Goal: Transaction & Acquisition: Purchase product/service

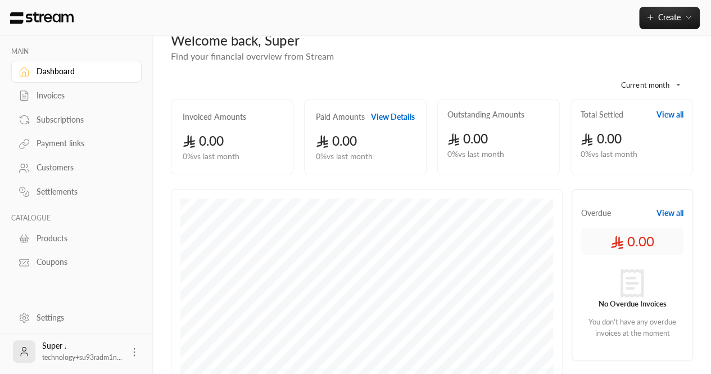
scroll to position [25, 0]
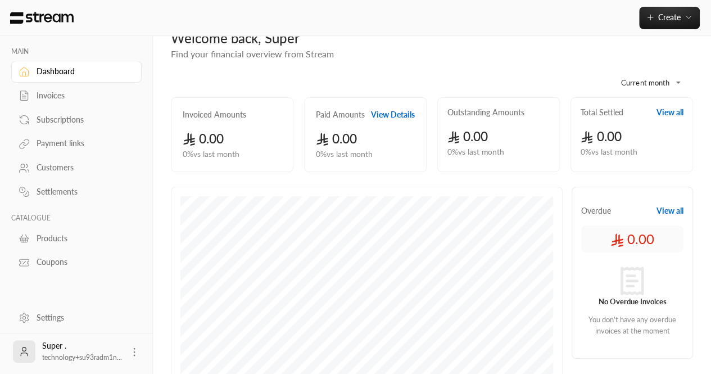
click at [56, 168] on div "Customers" at bounding box center [82, 167] width 91 height 11
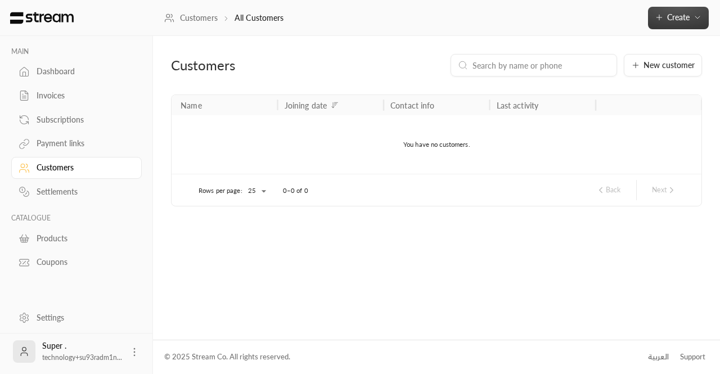
click at [674, 19] on span "Create" at bounding box center [678, 17] width 22 height 10
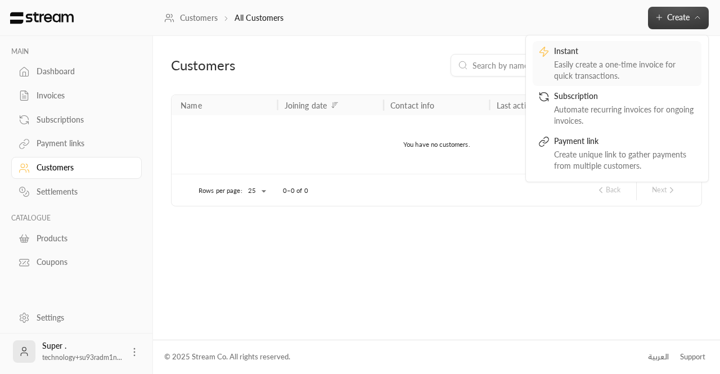
click at [579, 70] on div "Easily create a one-time invoice for quick transactions." at bounding box center [625, 70] width 142 height 22
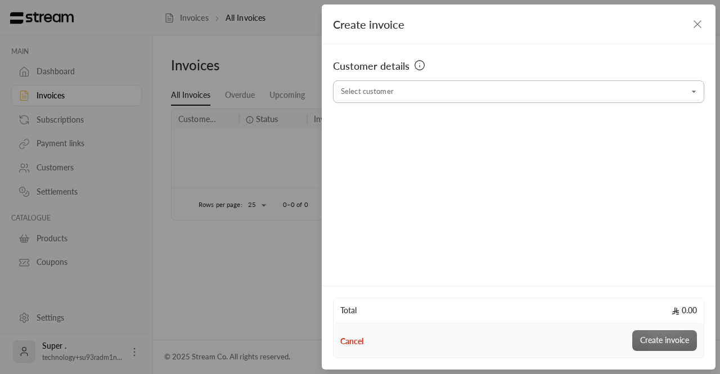
click at [448, 96] on input "Select customer" at bounding box center [518, 92] width 371 height 20
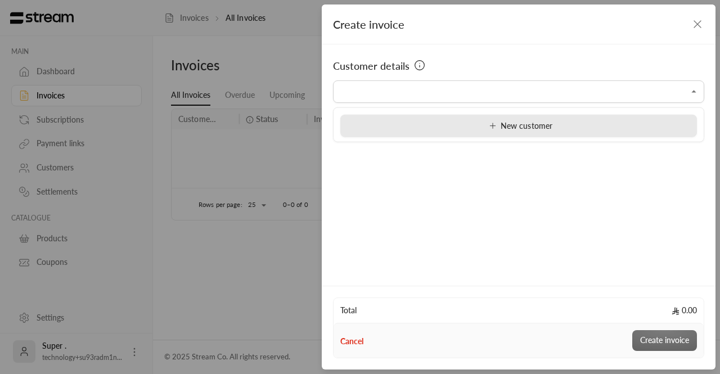
click at [496, 125] on icon at bounding box center [492, 125] width 9 height 9
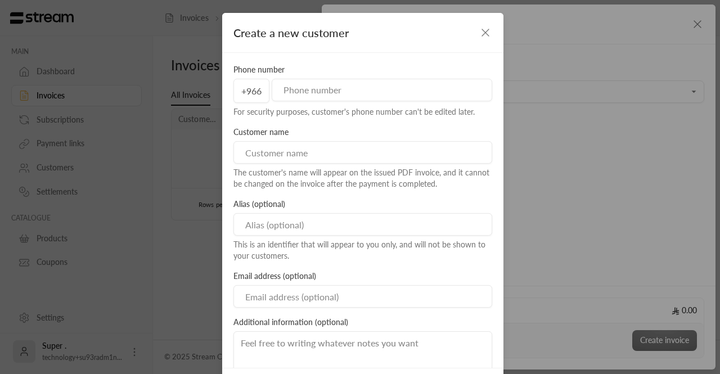
scroll to position [25, 0]
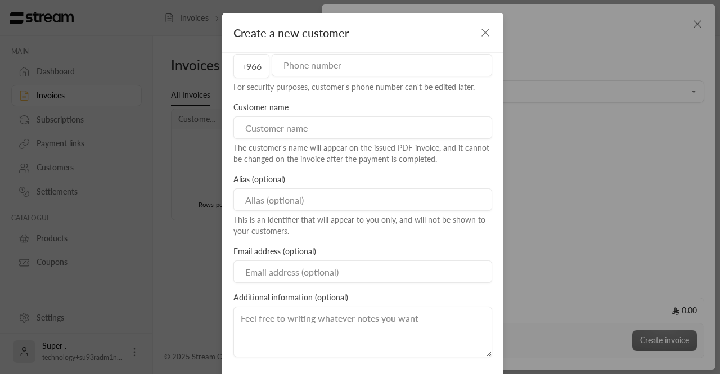
click at [480, 35] on icon "button" at bounding box center [484, 32] width 13 height 13
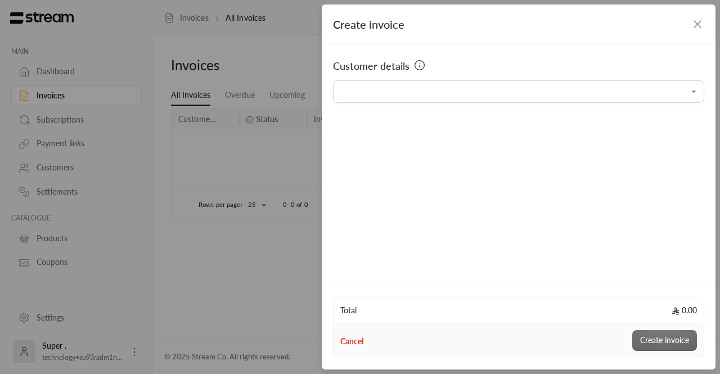
click at [232, 154] on div "Create invoice Customer details Select customer Select customer Total 0.00 Canc…" at bounding box center [360, 187] width 720 height 374
click at [694, 29] on icon "button" at bounding box center [696, 23] width 13 height 13
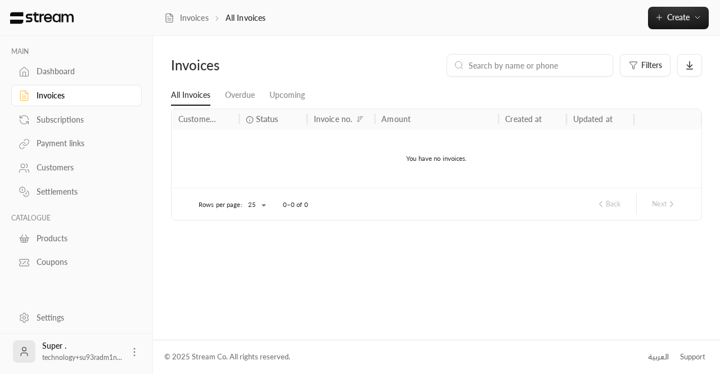
click at [61, 242] on div "Products" at bounding box center [82, 238] width 91 height 11
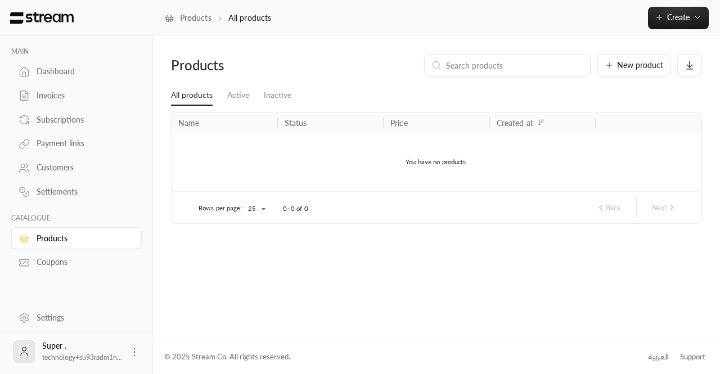
click at [29, 309] on link "Settings" at bounding box center [76, 317] width 130 height 22
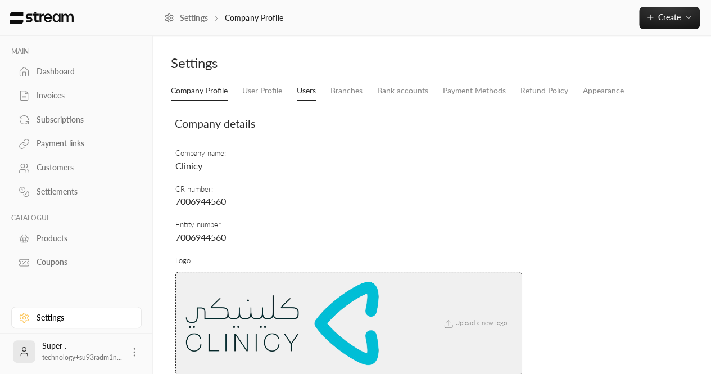
click at [302, 92] on link "Users" at bounding box center [306, 91] width 19 height 20
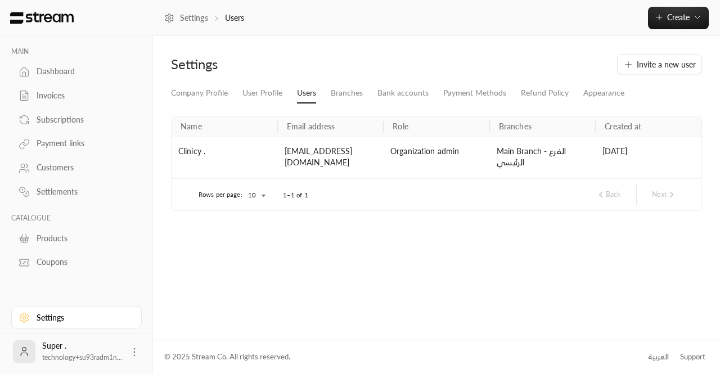
click at [385, 240] on div "Settings Invite a new user Company Profile User Profile Users Branches Bank acc…" at bounding box center [436, 187] width 567 height 303
click at [641, 267] on div "Settings Invite a new user Company Profile User Profile Users Branches Bank acc…" at bounding box center [436, 187] width 567 height 303
click at [670, 10] on button "Create" at bounding box center [678, 18] width 61 height 22
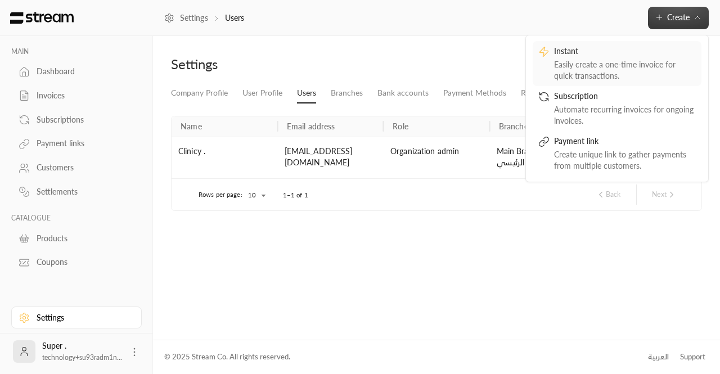
click at [568, 66] on div "Easily create a one-time invoice for quick transactions." at bounding box center [625, 70] width 142 height 22
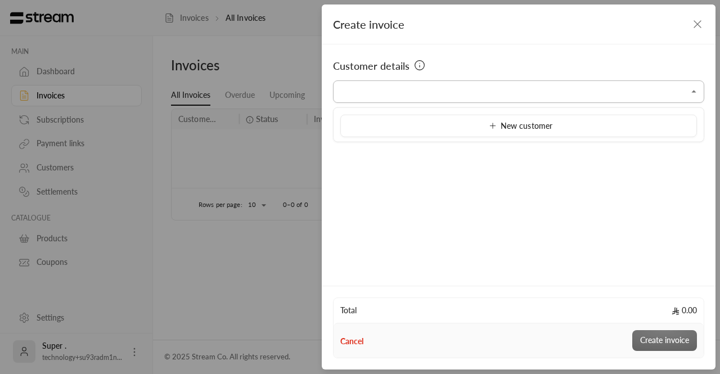
click at [378, 98] on input "Select customer" at bounding box center [518, 92] width 371 height 20
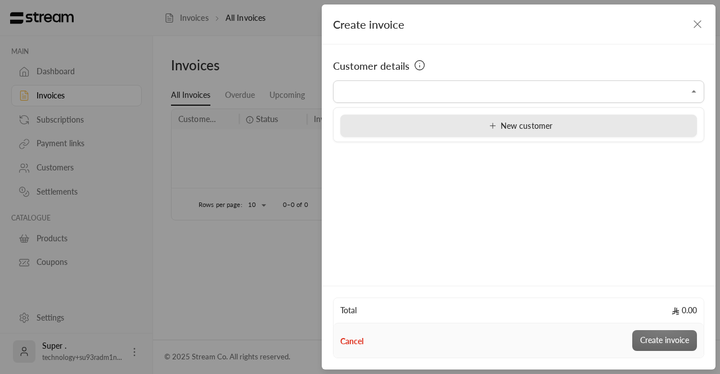
click at [506, 125] on span "New customer" at bounding box center [518, 125] width 67 height 10
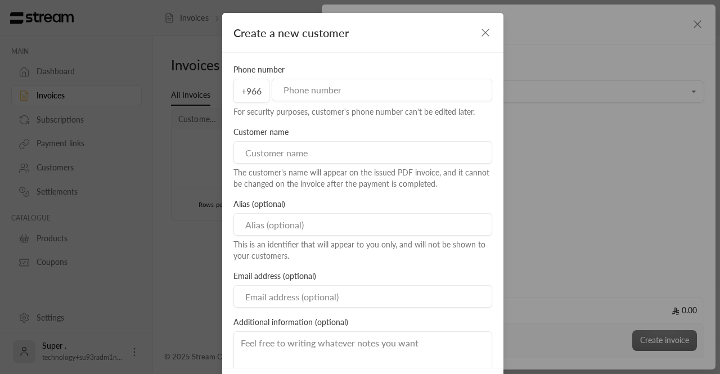
click at [318, 161] on input at bounding box center [362, 152] width 259 height 22
paste input "شركة الخدمات الصحية والتوظيف الطبية"
type input "شركة الخدمات الصحية والتوظيف الطبية"
click at [292, 229] on input at bounding box center [362, 224] width 259 height 22
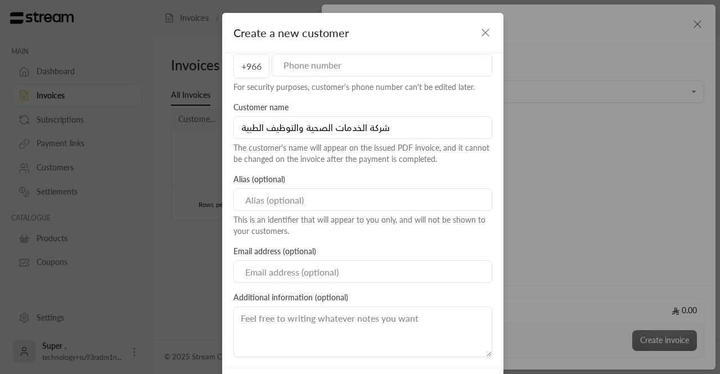
paste input "المجمع الطبي التخصصي"
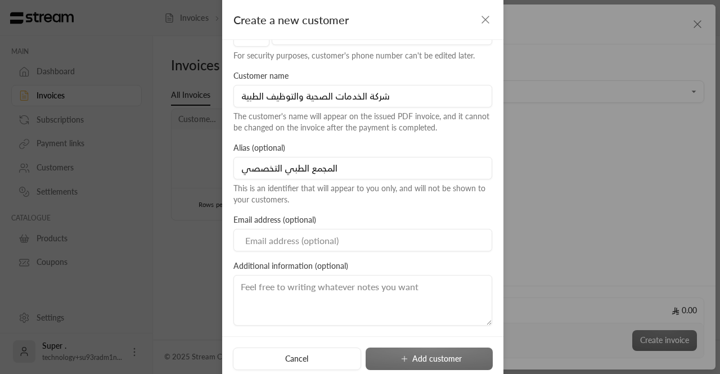
type input "المجمع الطبي التخصصي"
click at [323, 245] on input at bounding box center [362, 240] width 259 height 22
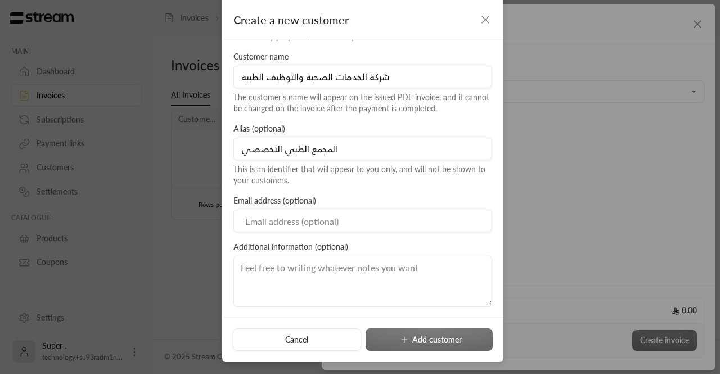
paste input "bushra.smg@outlook.com"
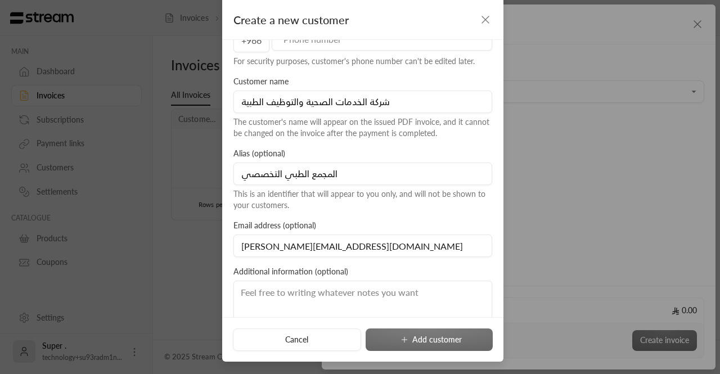
scroll to position [0, 0]
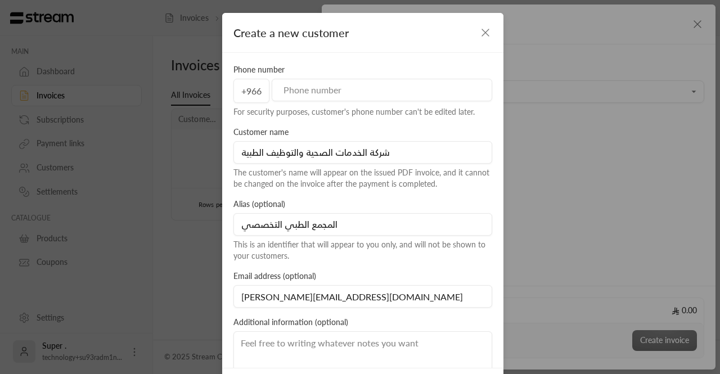
type input "bushra.smg@outlook.com"
click at [304, 89] on input "tel" at bounding box center [382, 90] width 220 height 22
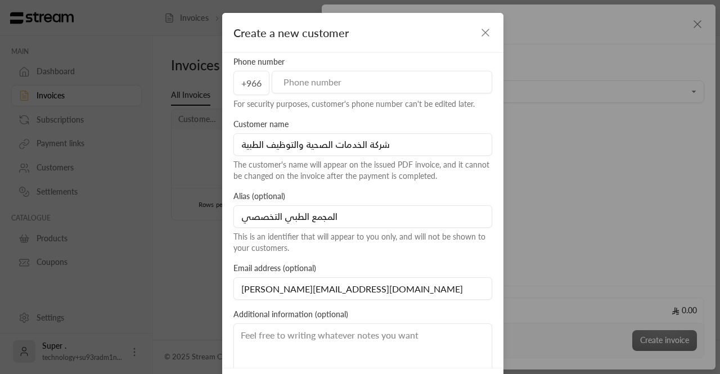
scroll to position [9, 0]
paste input "966534500393"
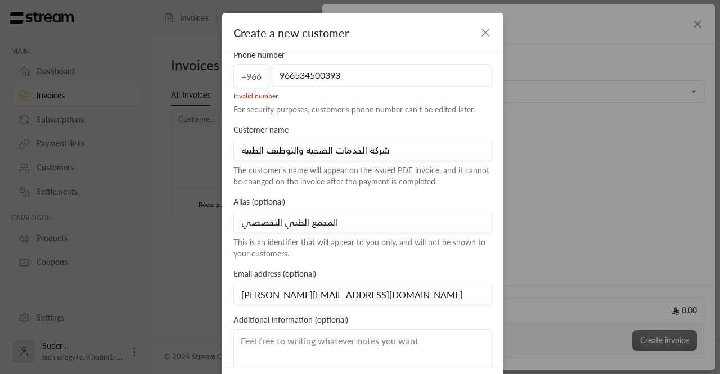
scroll to position [12, 0]
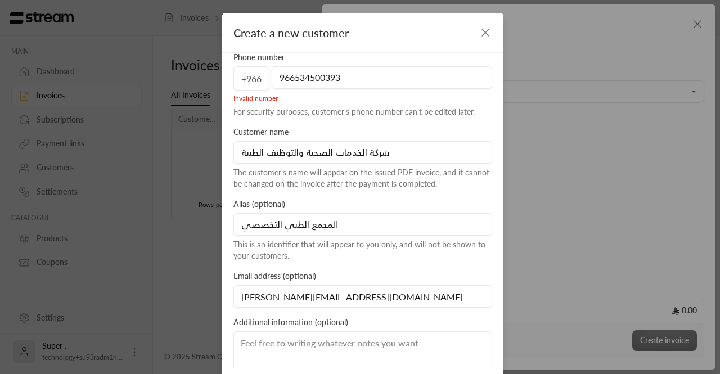
click at [291, 77] on input "966534500393" at bounding box center [382, 77] width 220 height 22
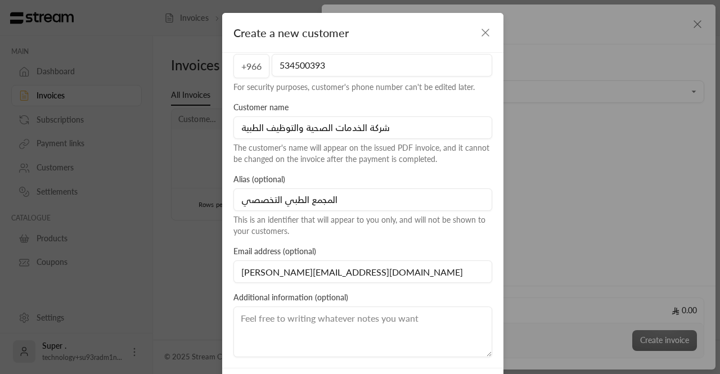
scroll to position [51, 0]
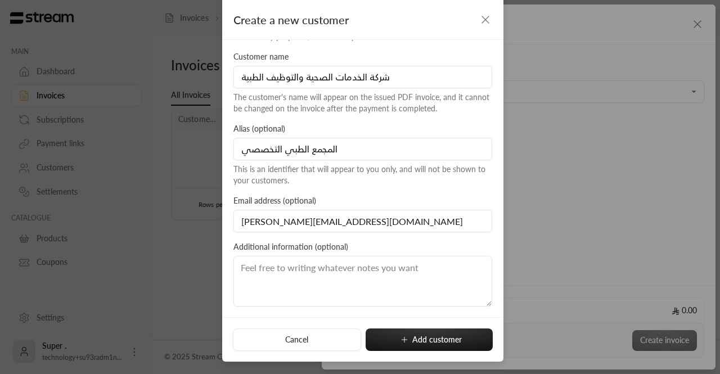
type input "534500393"
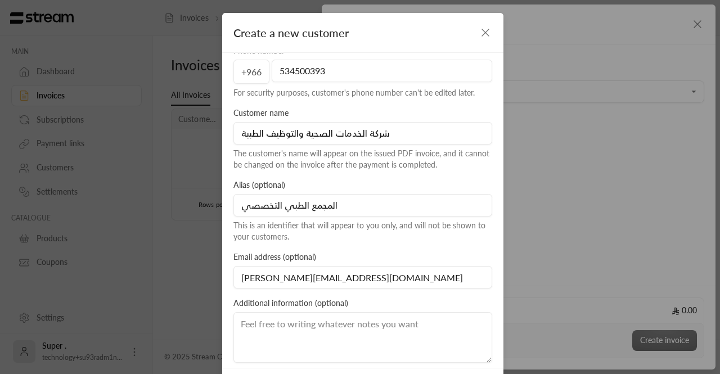
scroll to position [0, 0]
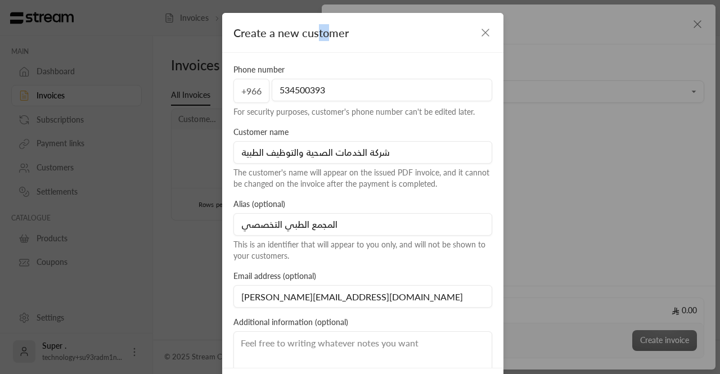
drag, startPoint x: 323, startPoint y: 34, endPoint x: 317, endPoint y: 17, distance: 18.0
click at [317, 17] on div "Create a new customer" at bounding box center [362, 33] width 281 height 40
click at [590, 159] on div "Create a new customer Phone number +966 534500393 For security purposes, custom…" at bounding box center [360, 187] width 720 height 374
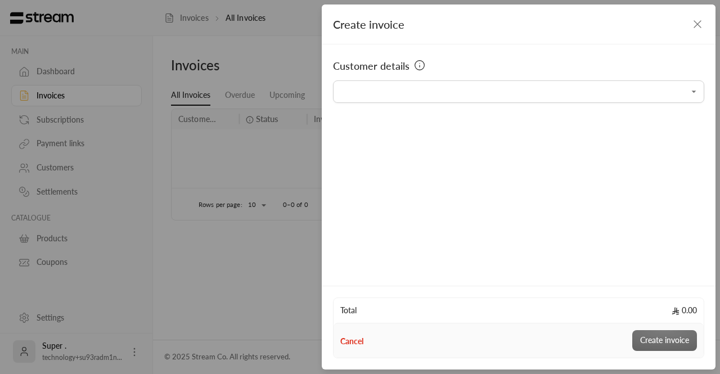
click at [476, 134] on div "Customer details Select customer Select customer" at bounding box center [519, 163] width 394 height 238
click at [436, 102] on div "Select customer" at bounding box center [518, 91] width 371 height 22
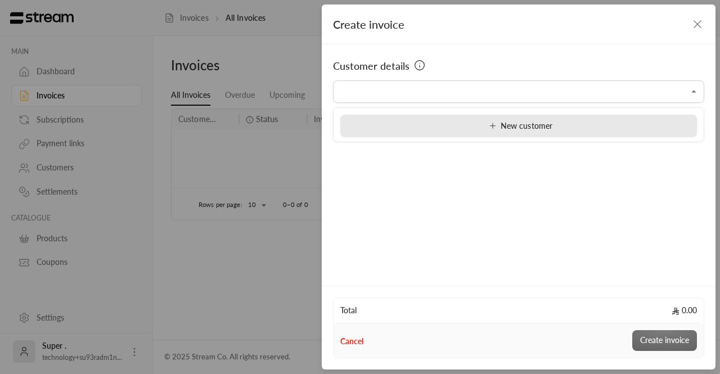
click at [514, 122] on span "New customer" at bounding box center [518, 125] width 67 height 10
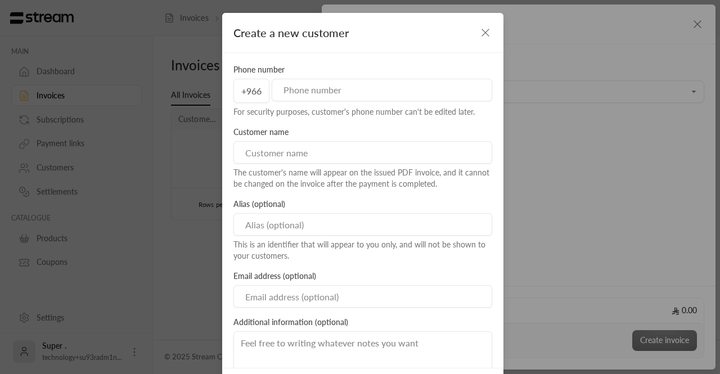
click at [324, 93] on input "tel" at bounding box center [382, 90] width 220 height 22
paste input "966534500393"
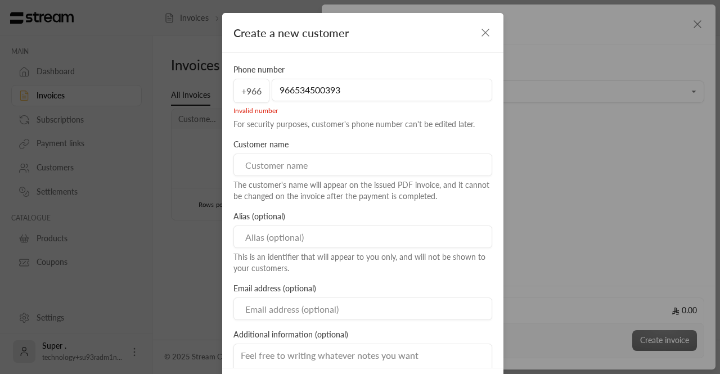
click at [290, 88] on input "966534500393" at bounding box center [382, 90] width 220 height 22
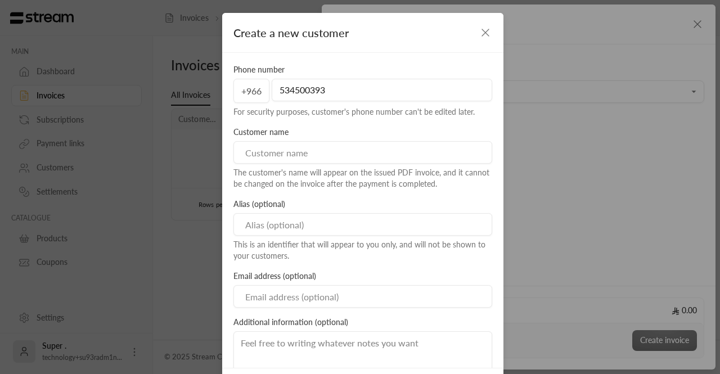
type input "534500393"
click at [293, 161] on input at bounding box center [362, 152] width 259 height 22
paste input "مجمع زيان لطب الأسنان"
click at [281, 222] on input at bounding box center [362, 224] width 259 height 22
drag, startPoint x: 270, startPoint y: 161, endPoint x: 201, endPoint y: 169, distance: 69.0
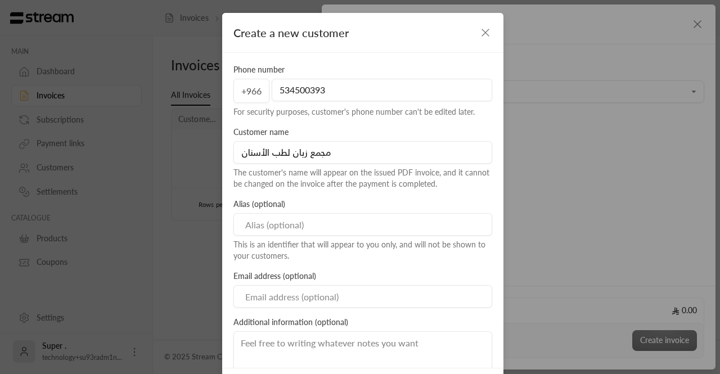
click at [201, 169] on div "Create a new customer Phone number +966 534500393 For security purposes, custom…" at bounding box center [360, 187] width 720 height 374
type input "مجمع زيان لطب الأسنان"
click at [241, 152] on input "مجمع زيان لطب الأسنان" at bounding box center [362, 152] width 259 height 22
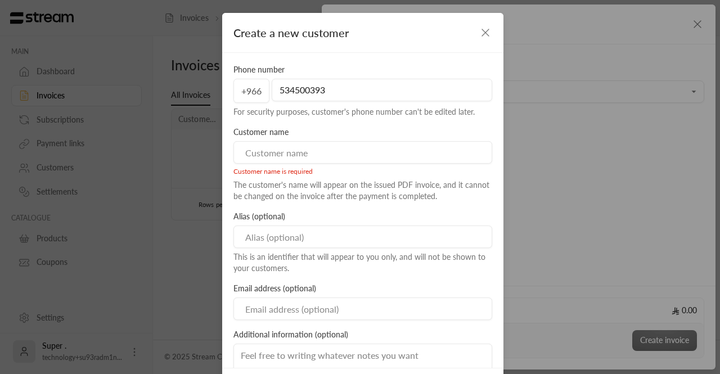
paste input "شركة الخدمات الصحية والتوظيف الطبية"
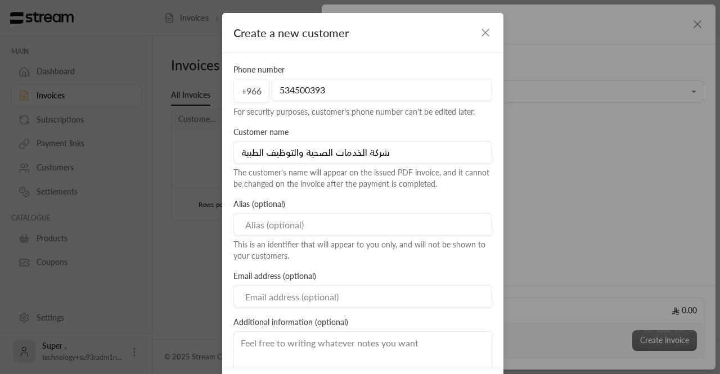
type input "شركة الخدمات الصحية والتوظيف الطبية"
click at [281, 225] on input at bounding box center [362, 224] width 259 height 22
paste input "المجمع الطبي التخصصي"
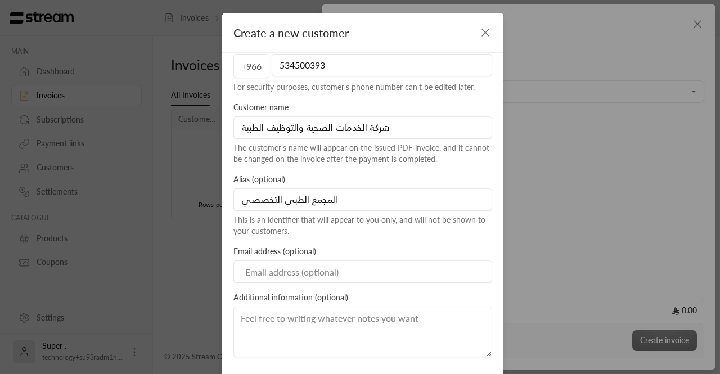
type input "المجمع الطبي التخصصي"
click at [302, 259] on div "Email address (optional)" at bounding box center [363, 264] width 270 height 37
click at [314, 275] on input at bounding box center [362, 271] width 259 height 22
paste input "bushra.smg@outlook.com"
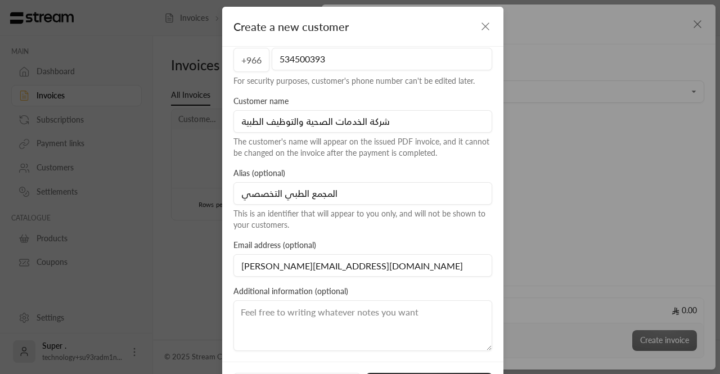
scroll to position [0, 0]
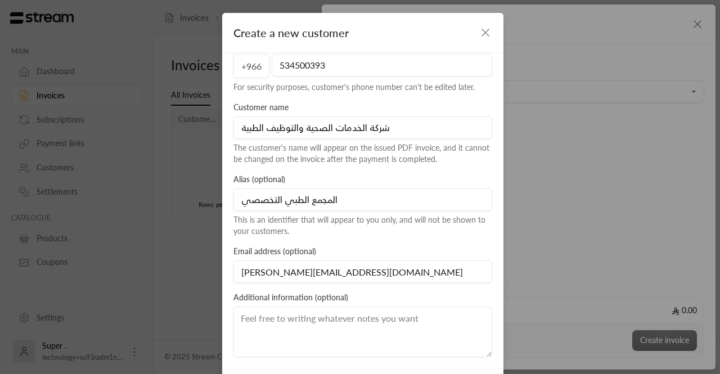
type input "bushra.smg@outlook.com"
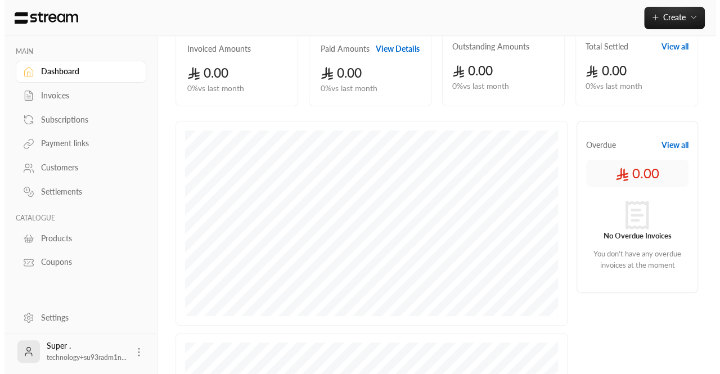
scroll to position [96, 0]
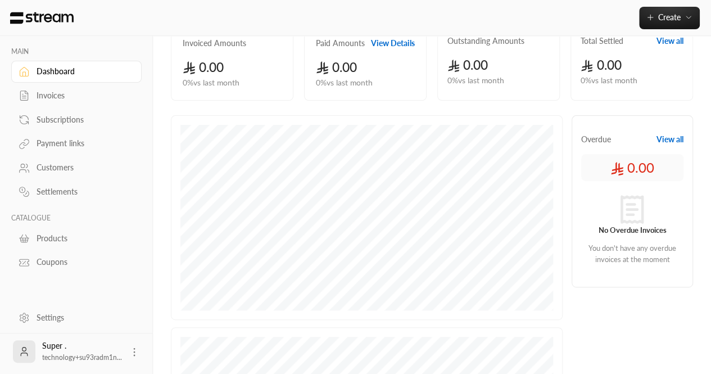
click at [147, 353] on div "Super . technology+su93radm1n..." at bounding box center [76, 351] width 153 height 37
click at [143, 351] on div "Super . technology+su93radm1n..." at bounding box center [76, 351] width 153 height 37
click at [132, 350] on icon at bounding box center [134, 351] width 11 height 11
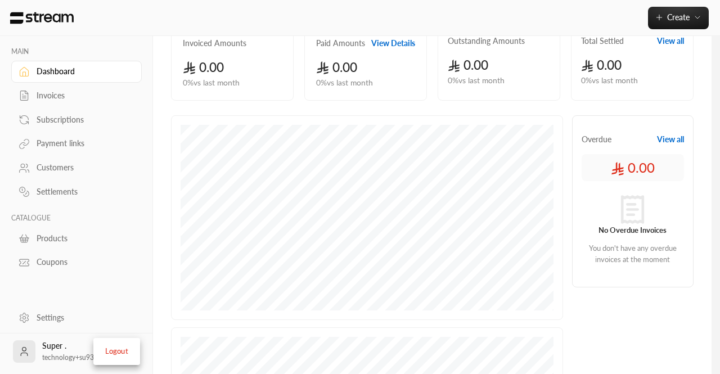
click at [111, 349] on li "Logout" at bounding box center [116, 351] width 41 height 18
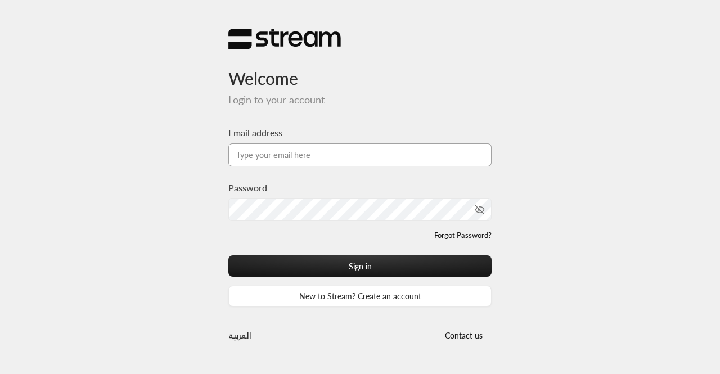
click at [329, 155] on input "Email address" at bounding box center [359, 154] width 263 height 23
paste input "[EMAIL_ADDRESS][DOMAIN_NAME]"
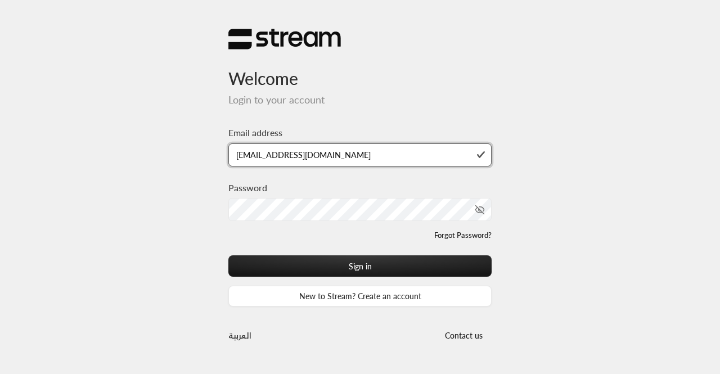
type input "[EMAIL_ADDRESS][DOMAIN_NAME]"
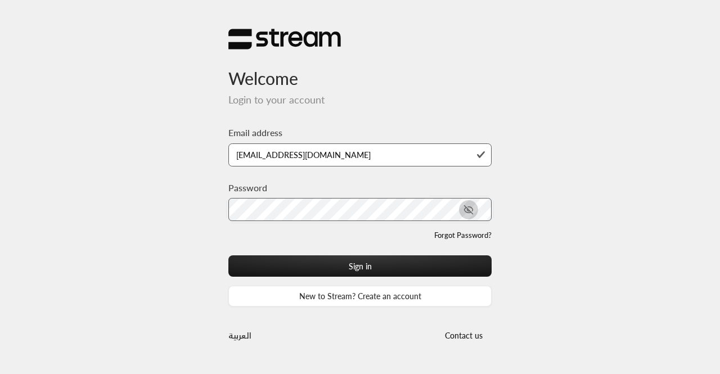
click at [466, 211] on icon "toggle password visibility" at bounding box center [467, 209] width 7 height 5
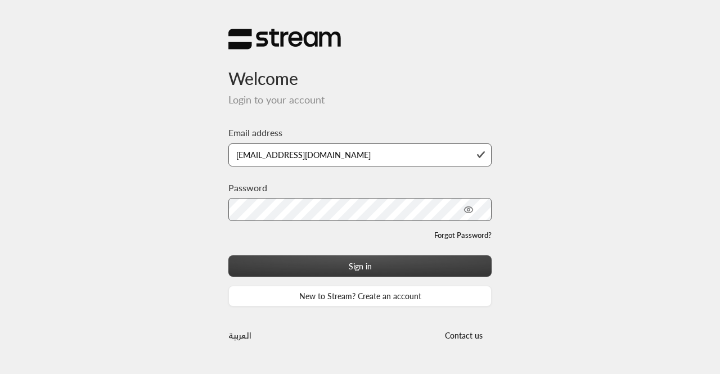
click at [276, 270] on button "Sign in" at bounding box center [359, 265] width 263 height 21
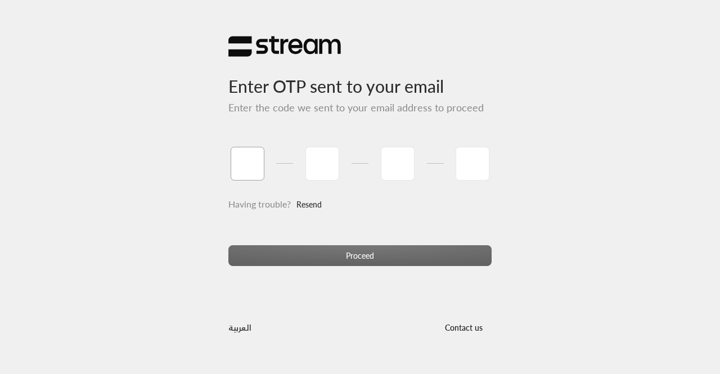
paste input "2"
type input "2"
type input "8"
type input "3"
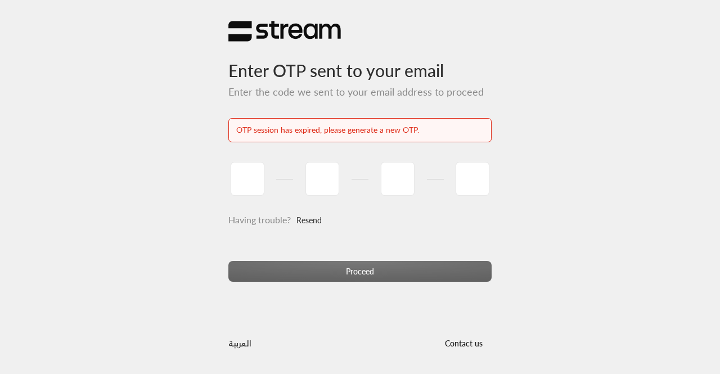
click at [301, 219] on link "Resend" at bounding box center [308, 220] width 25 height 23
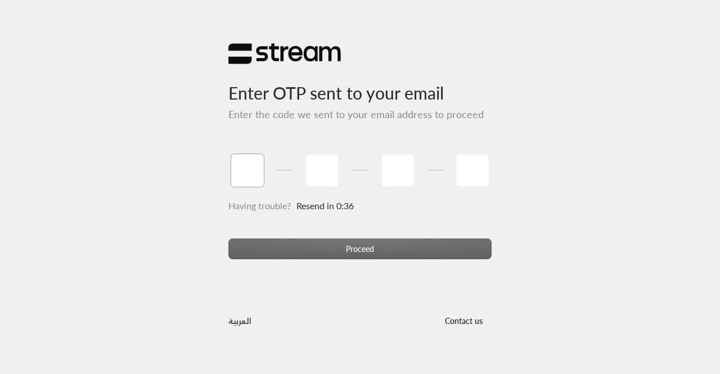
paste input "7"
type input "7"
type input "9"
type input "7"
type input "3"
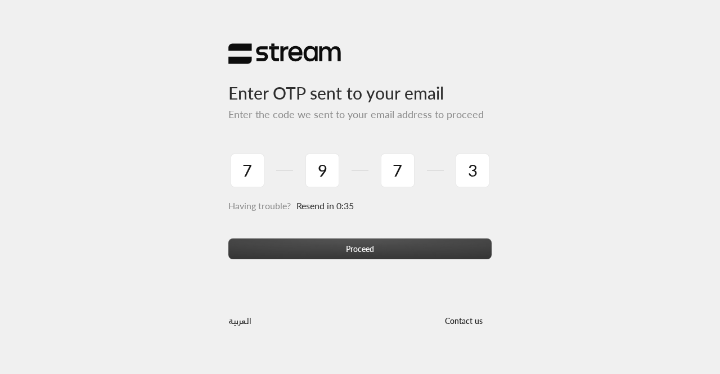
click at [338, 258] on button "Proceed" at bounding box center [359, 248] width 263 height 21
